Goal: Communication & Community: Share content

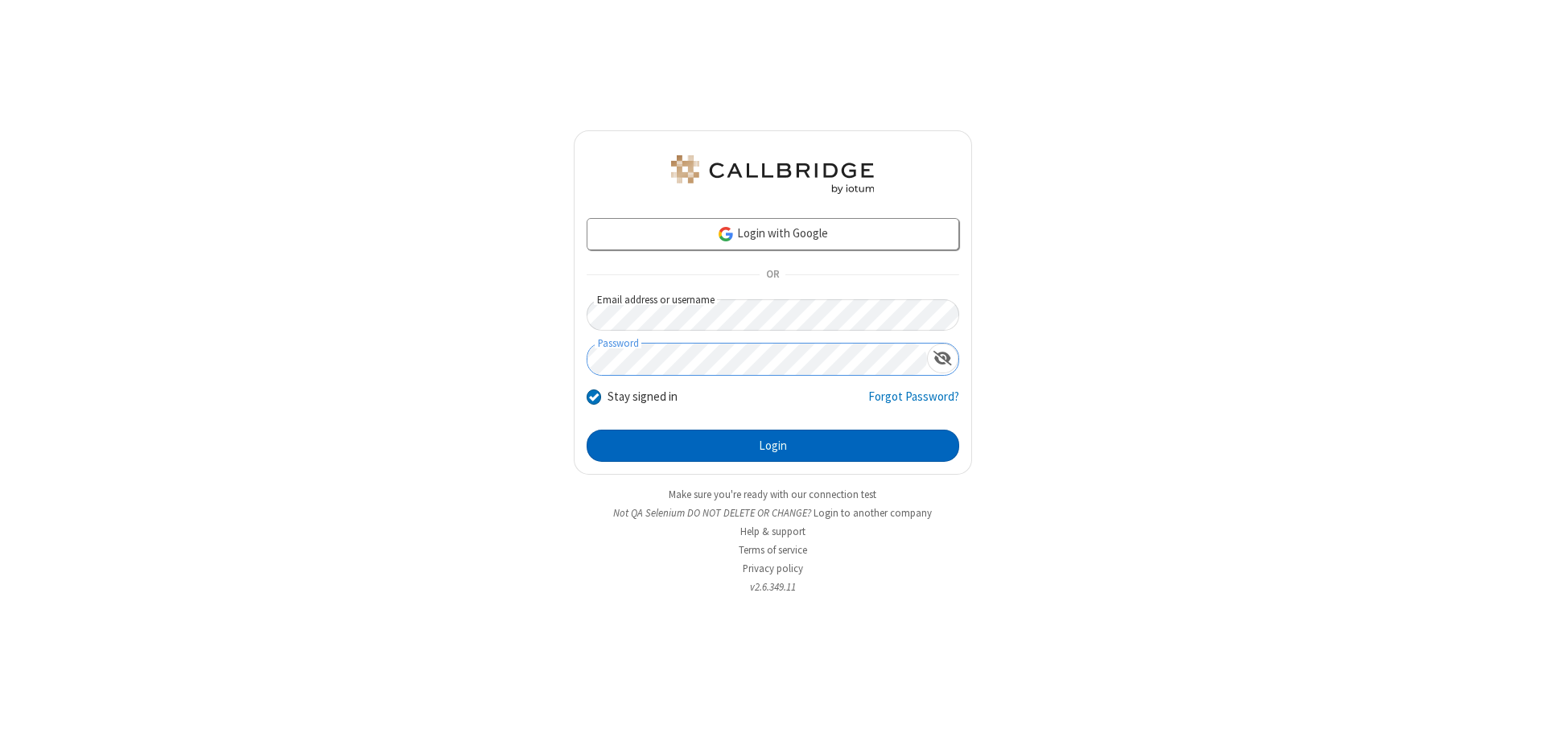
click at [773, 446] on button "Login" at bounding box center [773, 446] width 373 height 32
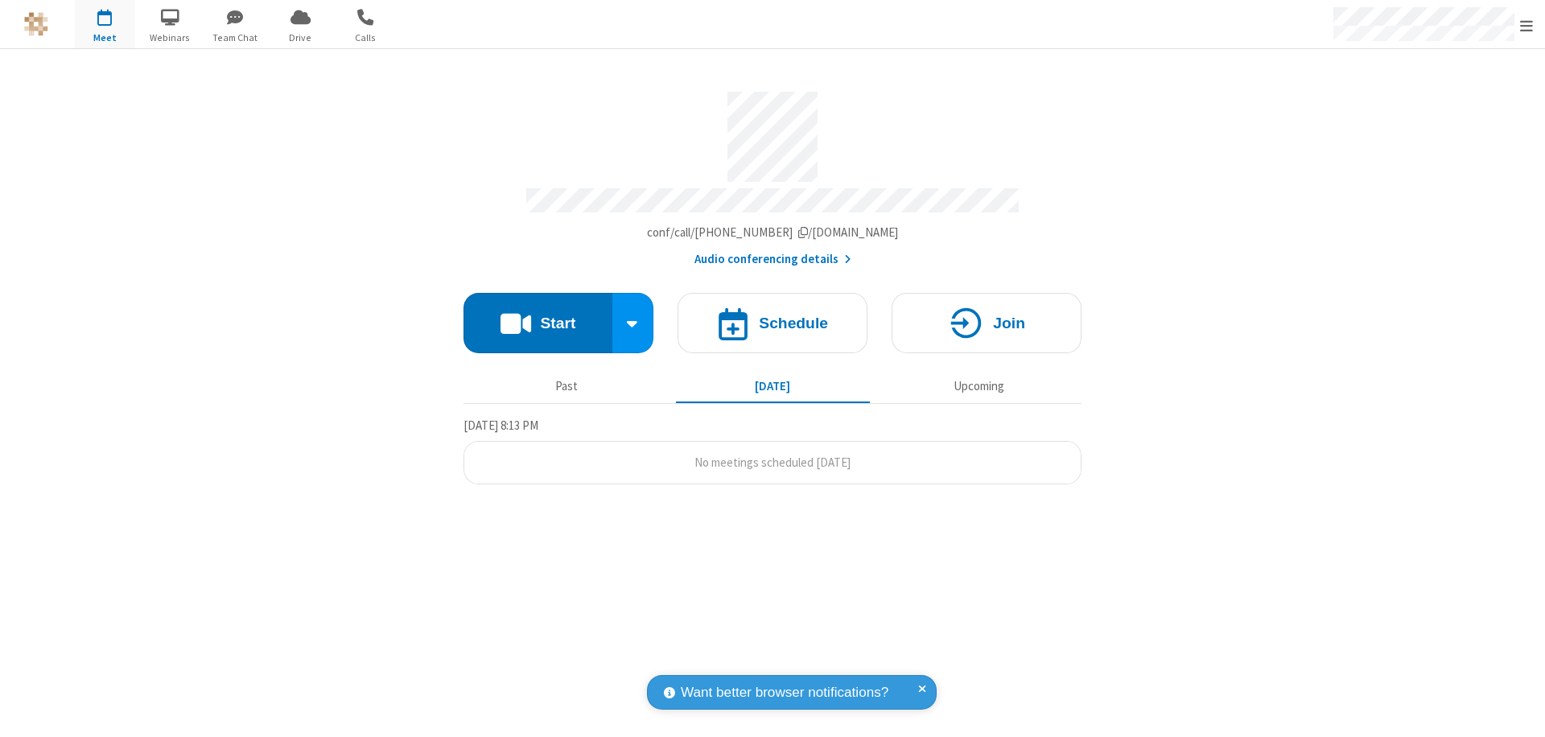
click at [538, 315] on button "Start" at bounding box center [538, 323] width 149 height 60
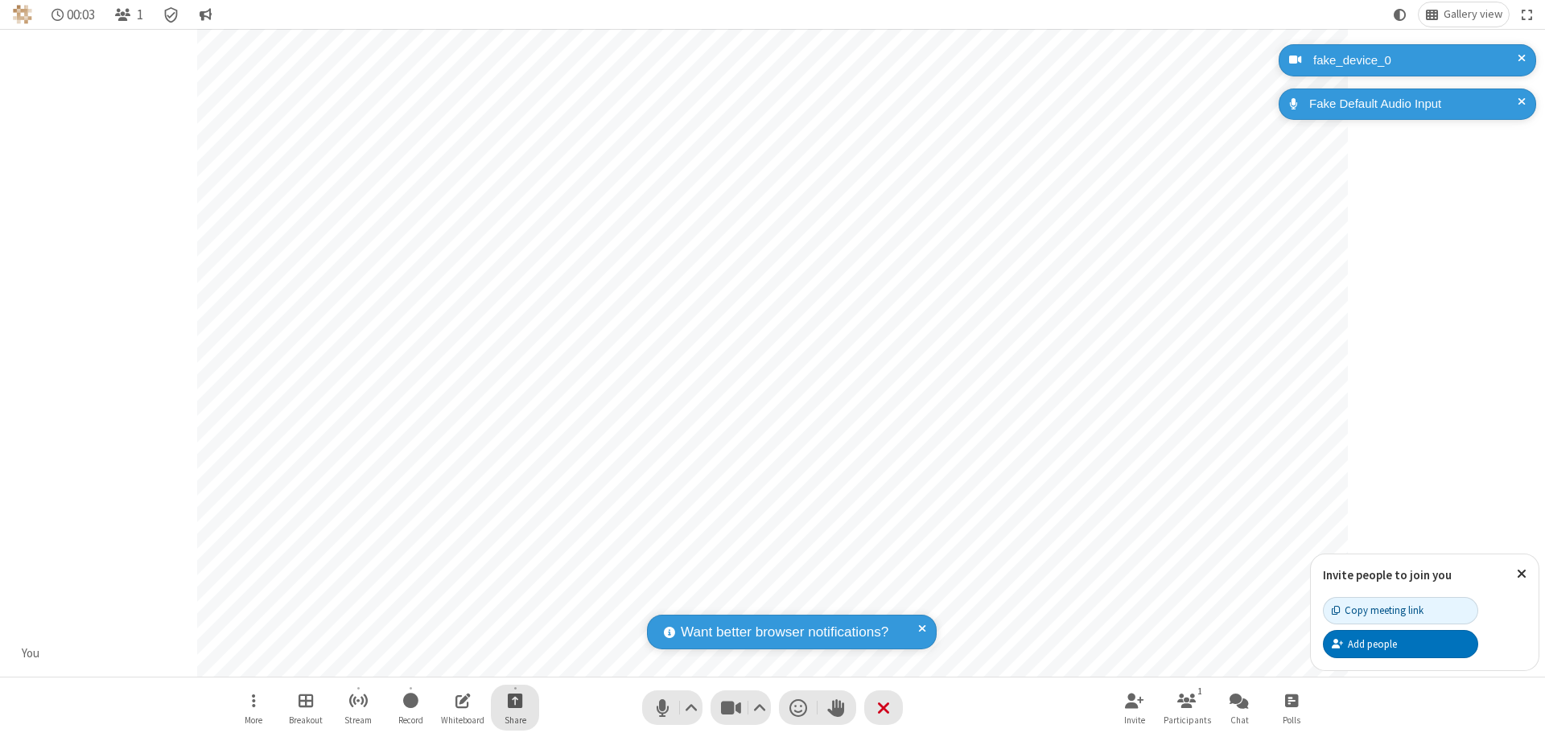
click at [515, 700] on span "Start sharing" at bounding box center [515, 701] width 15 height 20
click at [450, 662] on span "Share my screen" at bounding box center [450, 663] width 19 height 14
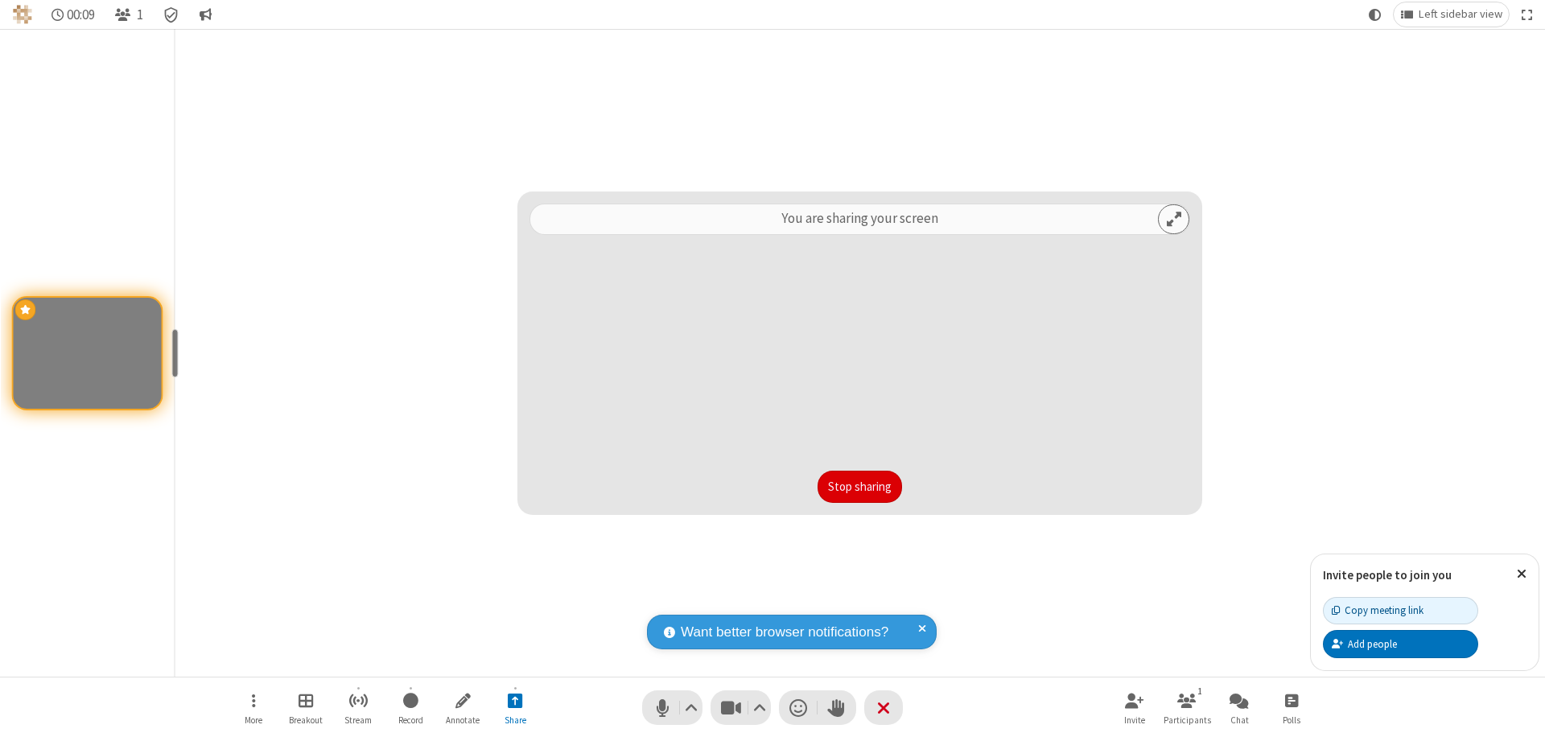
click at [860, 487] on button "Stop sharing" at bounding box center [860, 487] width 85 height 32
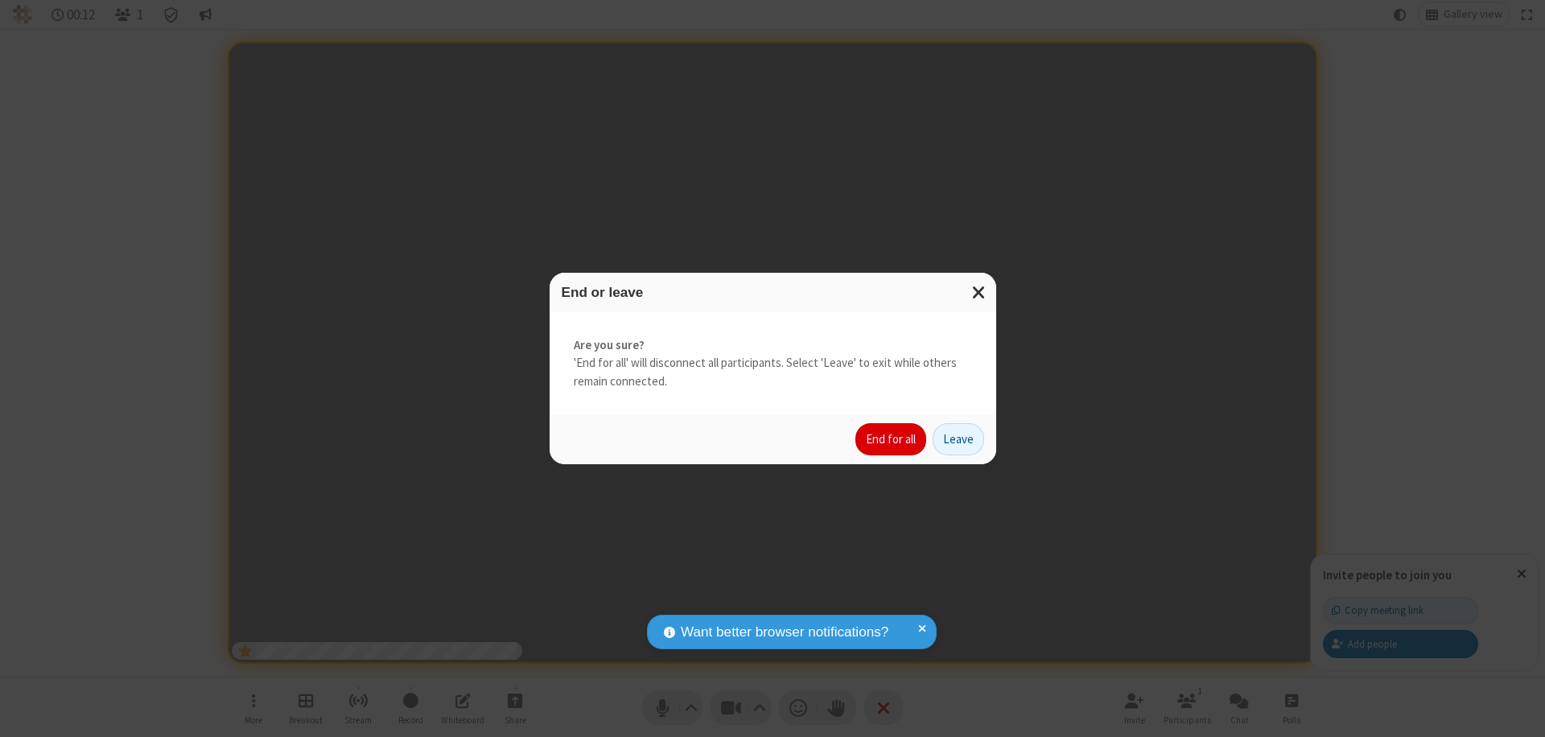
click at [892, 439] on button "End for all" at bounding box center [891, 439] width 71 height 32
